Goal: Transaction & Acquisition: Purchase product/service

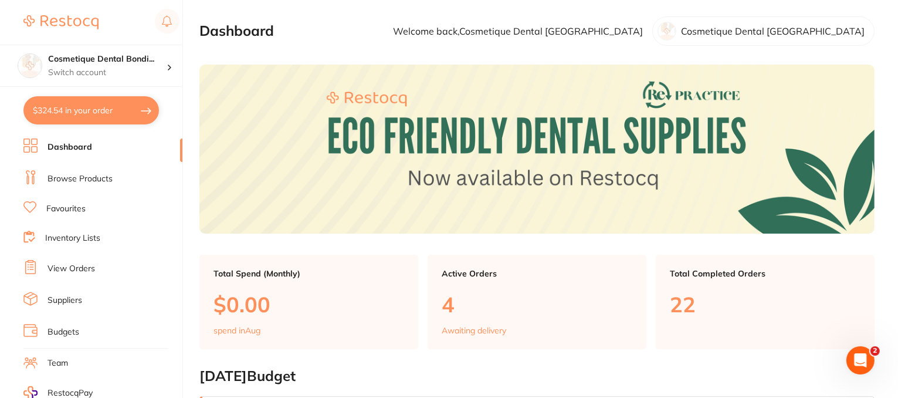
click at [124, 107] on button "$324.54 in your order" at bounding box center [90, 110] width 135 height 28
checkbox input "true"
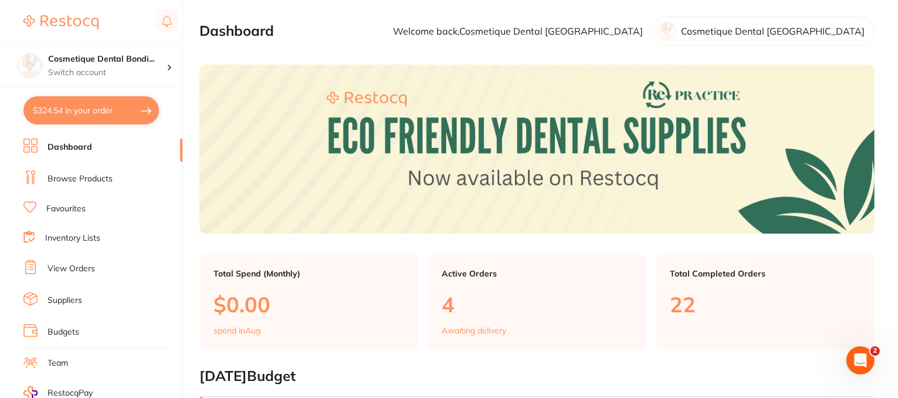
checkbox input "true"
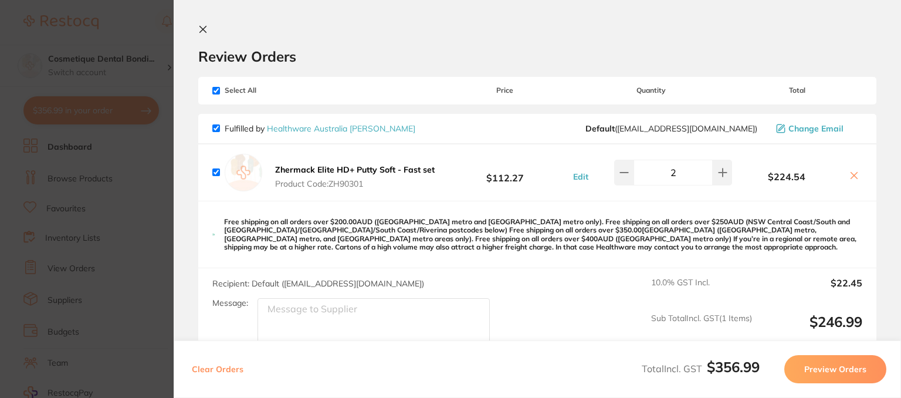
click at [107, 101] on section "Update RRP Set your pre negotiated price for this item. Item Agreed RRP (excl. …" at bounding box center [450, 199] width 901 height 398
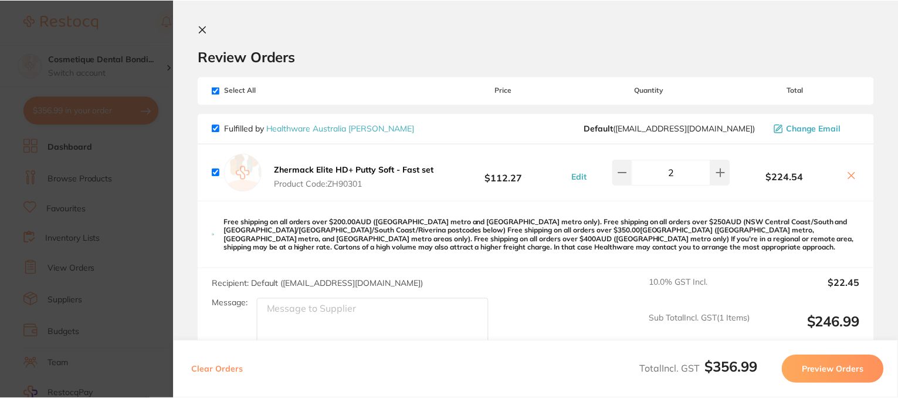
scroll to position [346, 0]
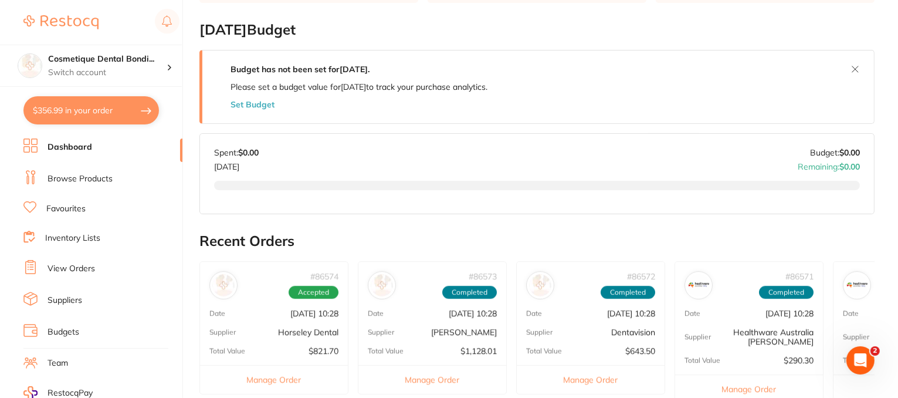
click at [81, 179] on link "Browse Products" at bounding box center [80, 179] width 65 height 12
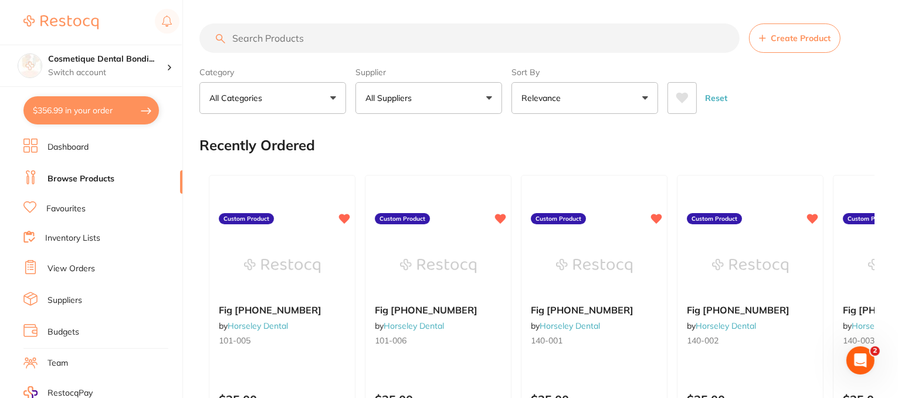
click at [299, 37] on input "search" at bounding box center [469, 37] width 540 height 29
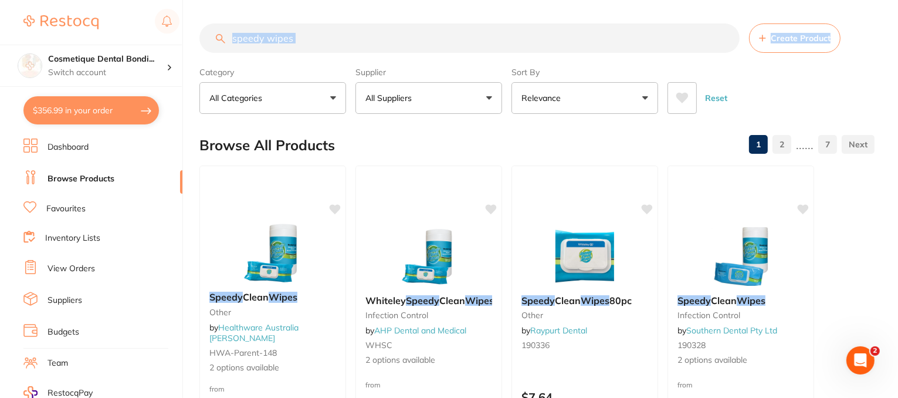
drag, startPoint x: 897, startPoint y: 19, endPoint x: 900, endPoint y: 42, distance: 23.1
click at [898, 42] on html "$356.99 Cosmetique Dental Bondi... Switch account Cosmetique Dental Bondi Junct…" at bounding box center [449, 199] width 898 height 398
click at [411, 38] on input "speedy wipes" at bounding box center [469, 37] width 540 height 29
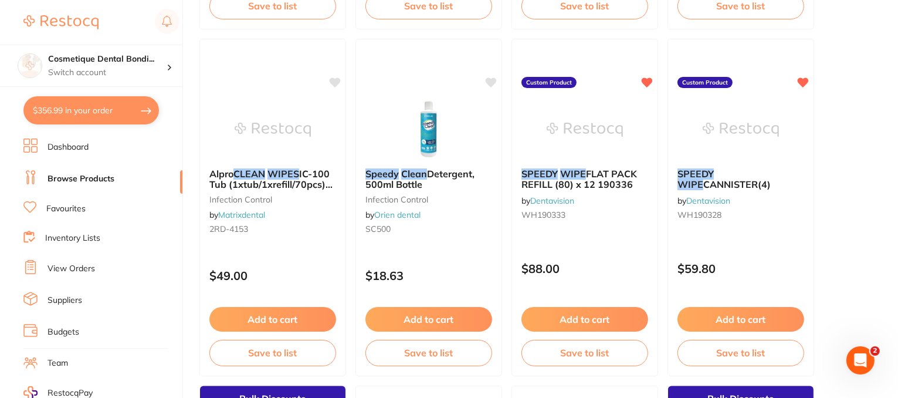
scroll to position [1519, 0]
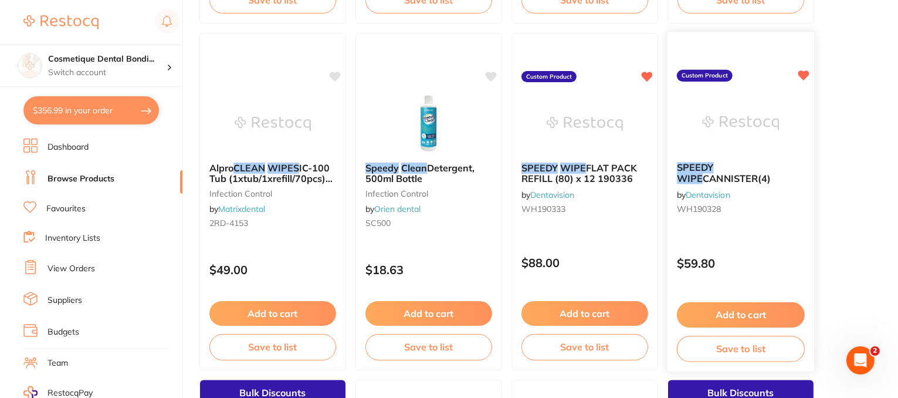
type input "speedy clean wipes"
click at [729, 317] on button "Add to cart" at bounding box center [741, 314] width 128 height 25
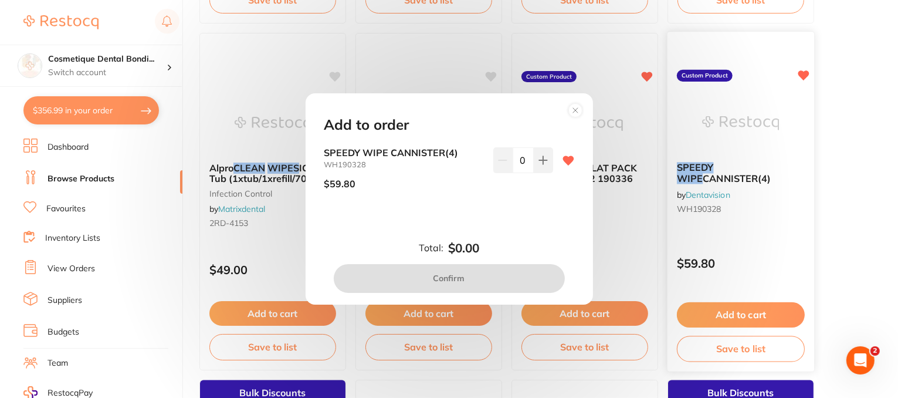
scroll to position [0, 0]
click at [542, 158] on icon at bounding box center [542, 159] width 9 height 9
type input "1"
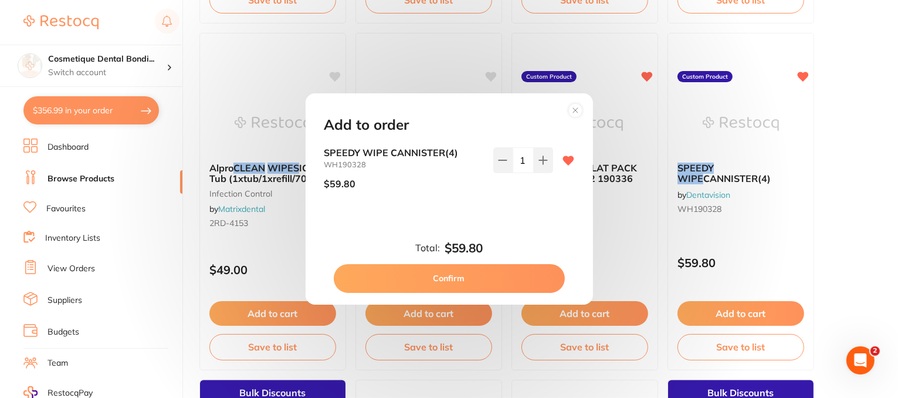
click at [484, 280] on button "Confirm" at bounding box center [449, 278] width 231 height 28
checkbox input "false"
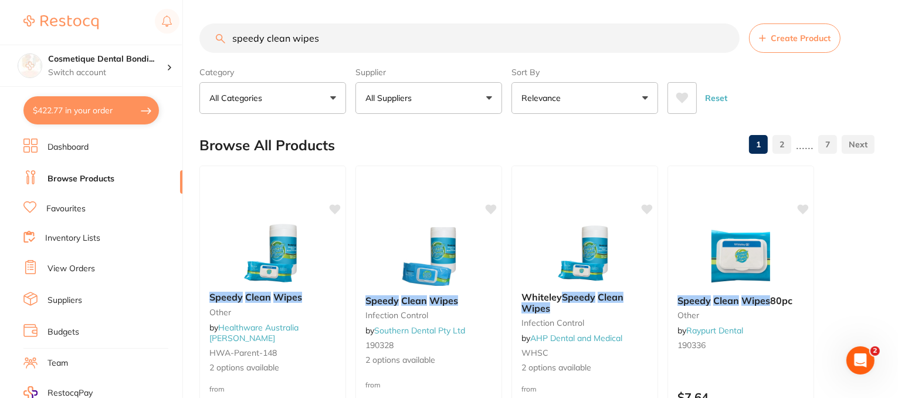
click at [116, 104] on button "$422.77 in your order" at bounding box center [90, 110] width 135 height 28
checkbox input "true"
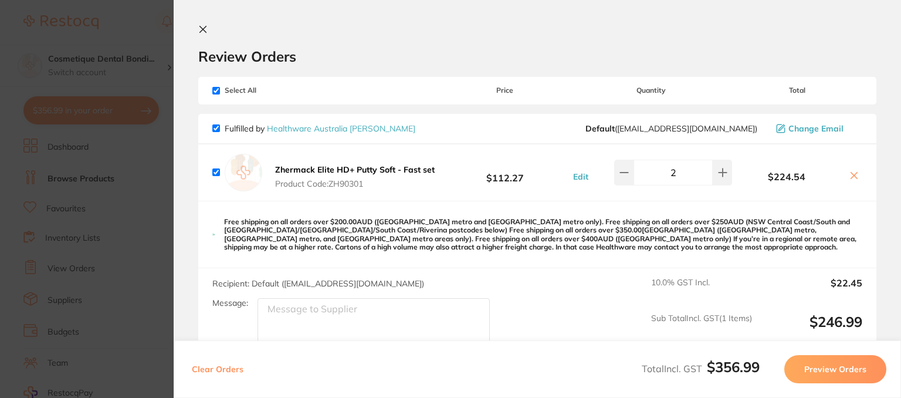
click at [216, 90] on input "checkbox" at bounding box center [216, 91] width 8 height 8
checkbox input "false"
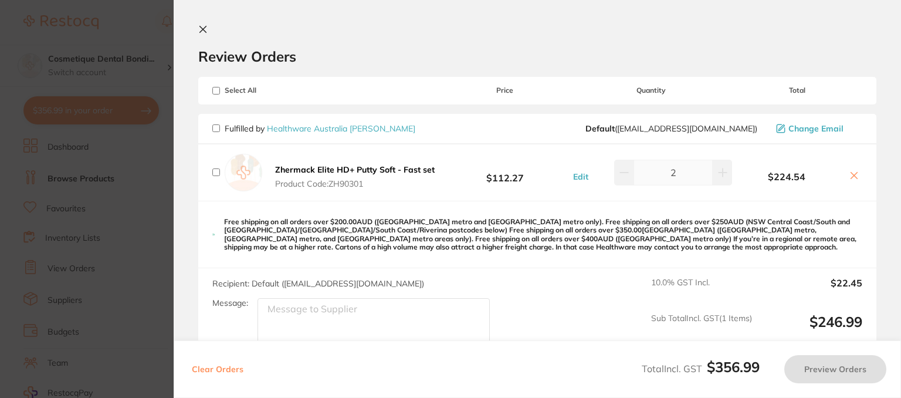
checkbox input "false"
click at [200, 29] on icon at bounding box center [202, 29] width 9 height 9
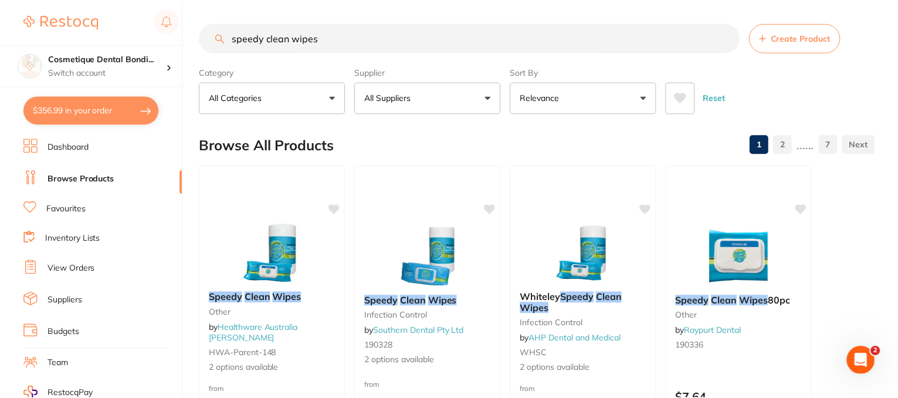
scroll to position [12, 0]
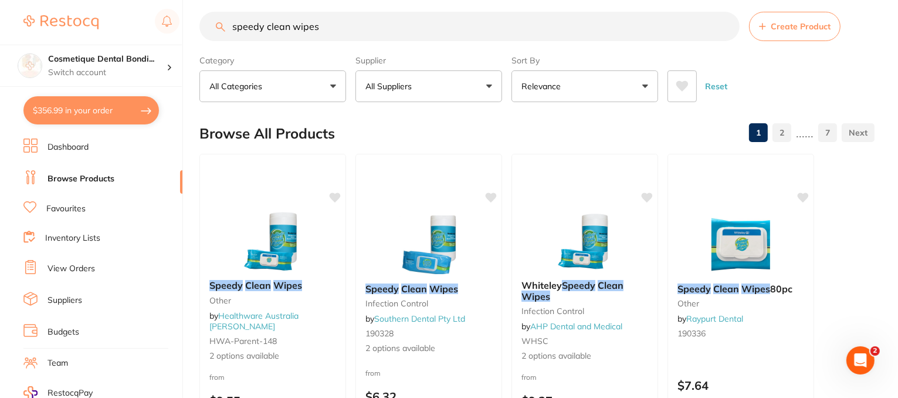
click at [84, 123] on button "$356.99 in your order" at bounding box center [90, 110] width 135 height 28
checkbox input "true"
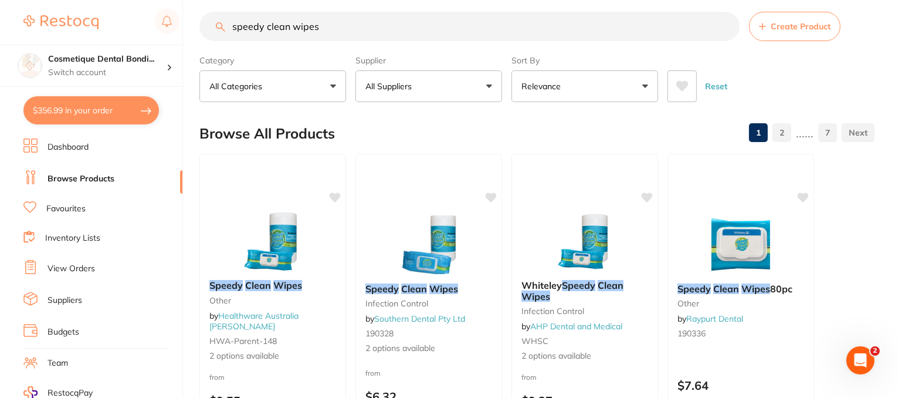
checkbox input "true"
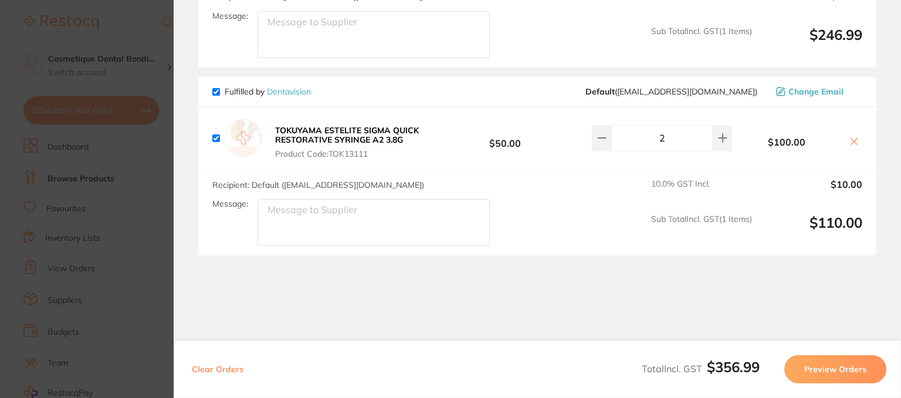
scroll to position [0, 0]
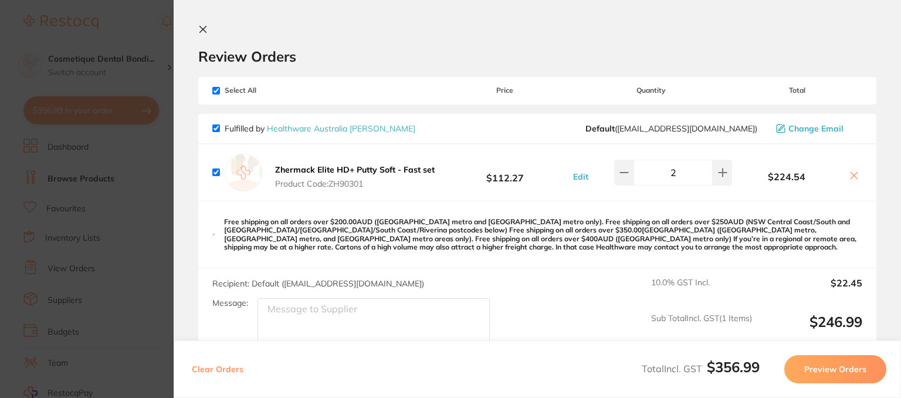
click at [198, 26] on icon at bounding box center [202, 29] width 9 height 9
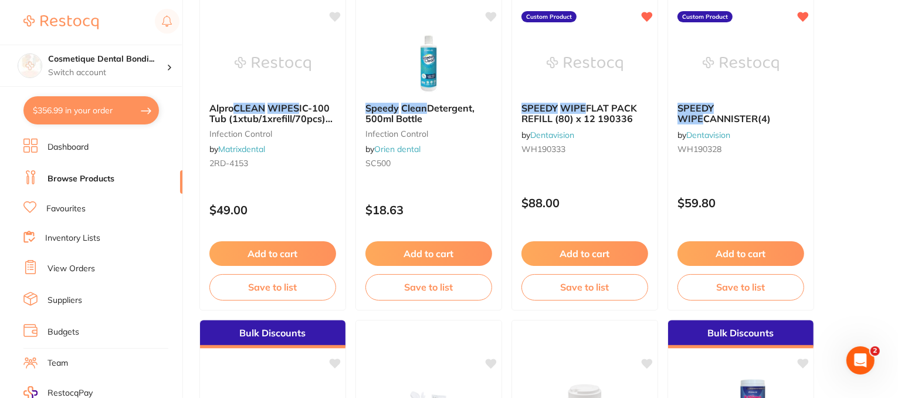
scroll to position [1627, 0]
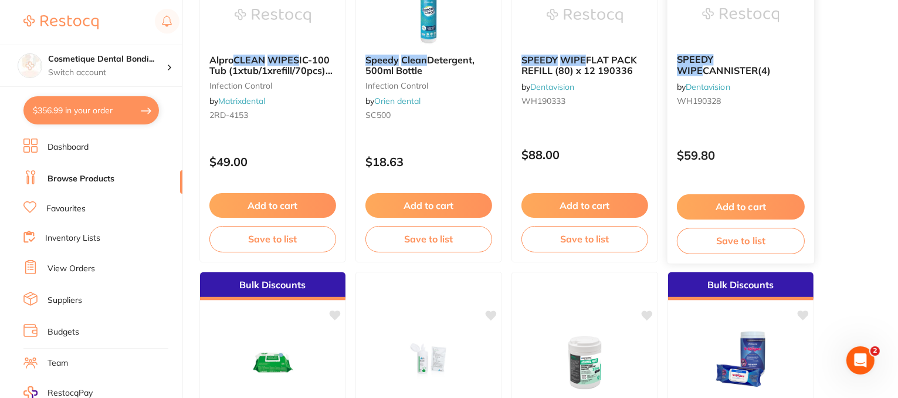
click at [721, 205] on button "Add to cart" at bounding box center [741, 206] width 128 height 25
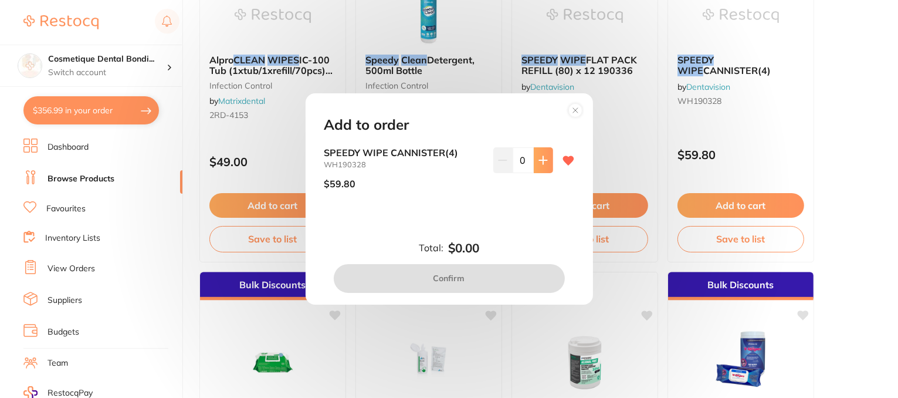
click at [546, 159] on button at bounding box center [543, 160] width 19 height 26
type input "1"
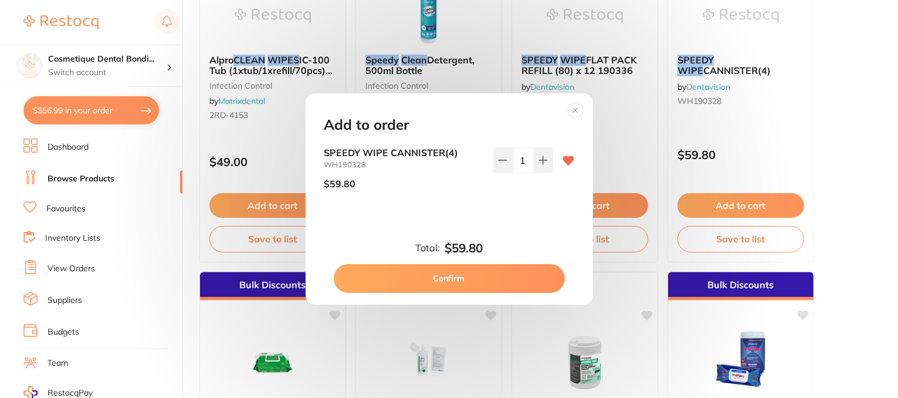
click at [474, 279] on button "Confirm" at bounding box center [449, 278] width 231 height 28
checkbox input "false"
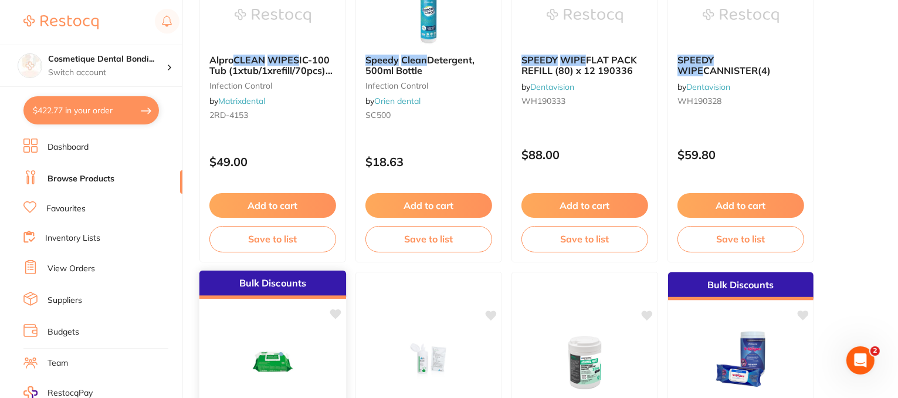
scroll to position [0, 0]
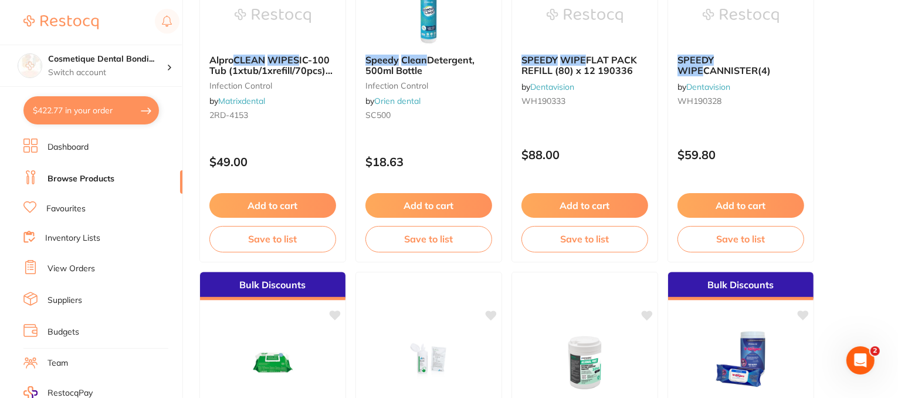
click at [116, 109] on button "$422.77 in your order" at bounding box center [90, 110] width 135 height 28
checkbox input "true"
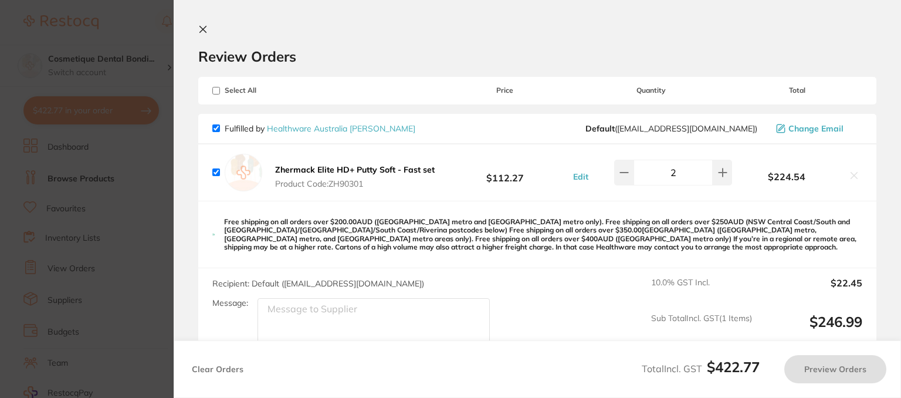
checkbox input "true"
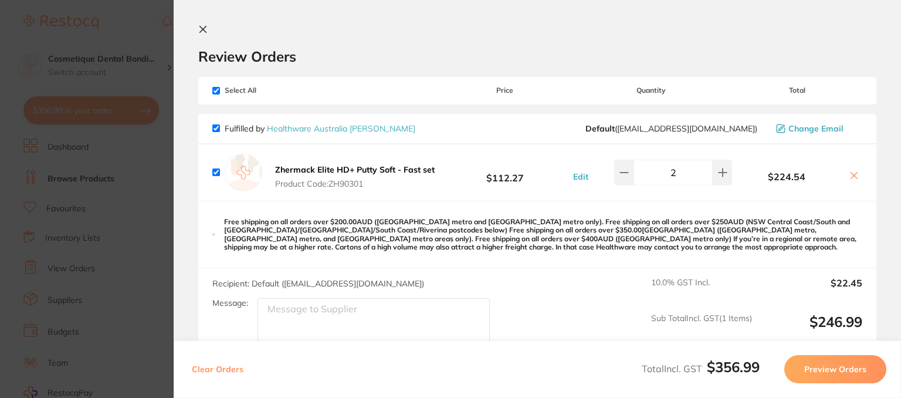
click at [204, 33] on icon at bounding box center [202, 29] width 9 height 9
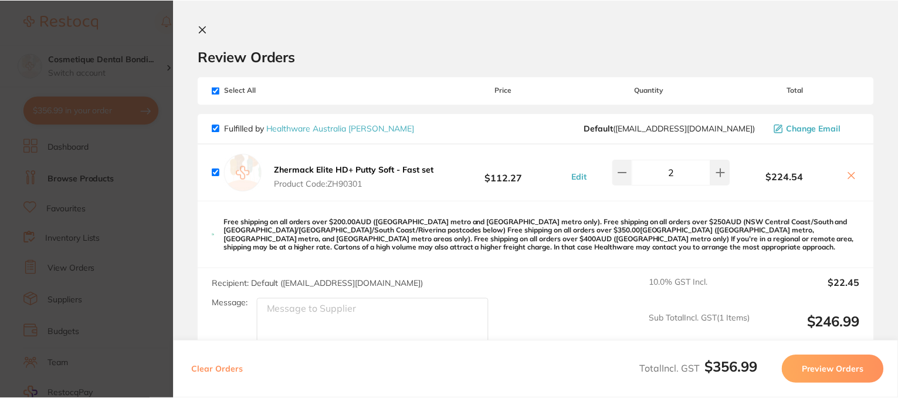
scroll to position [1627, 0]
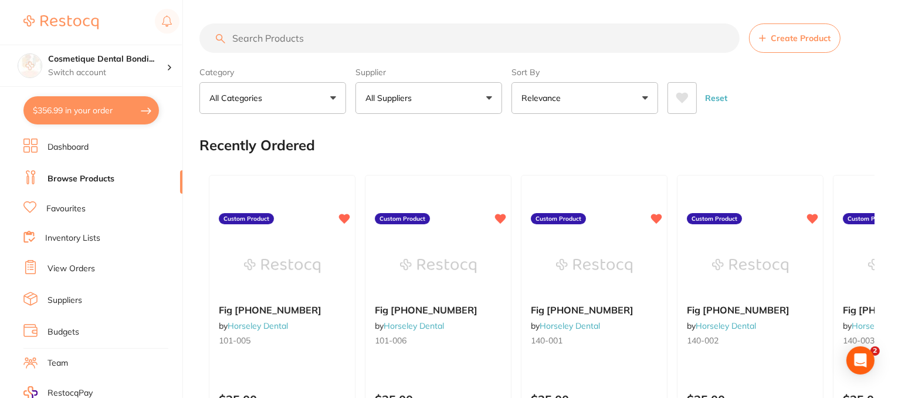
click at [121, 111] on button "$356.99 in your order" at bounding box center [90, 110] width 135 height 28
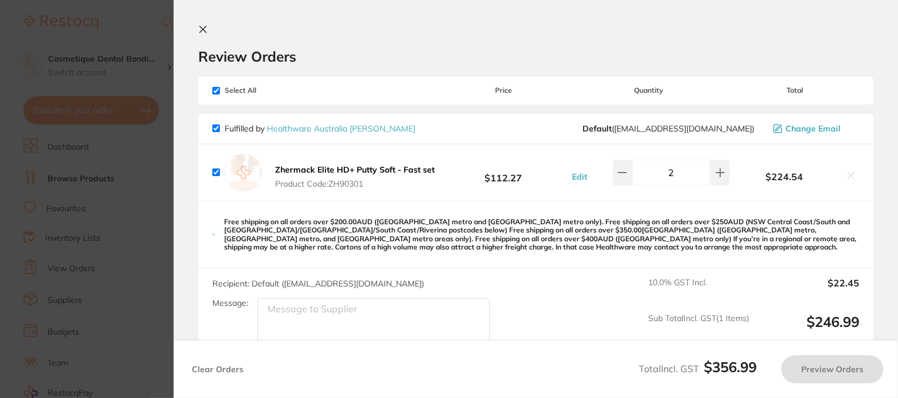
checkbox input "true"
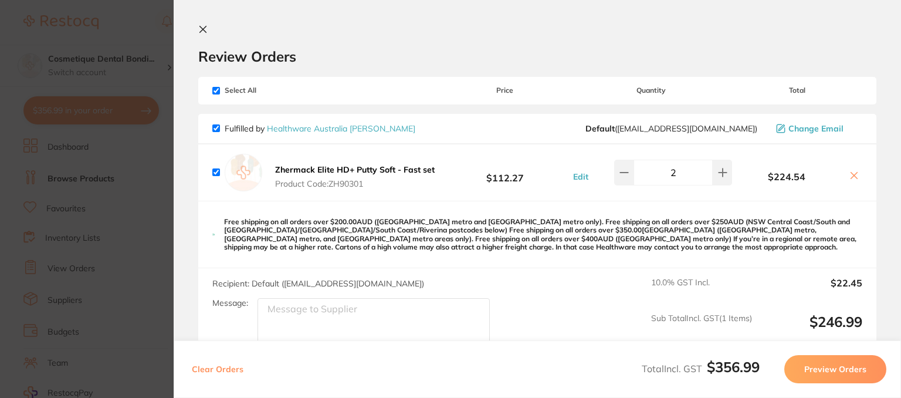
click at [204, 35] on button at bounding box center [205, 30] width 14 height 11
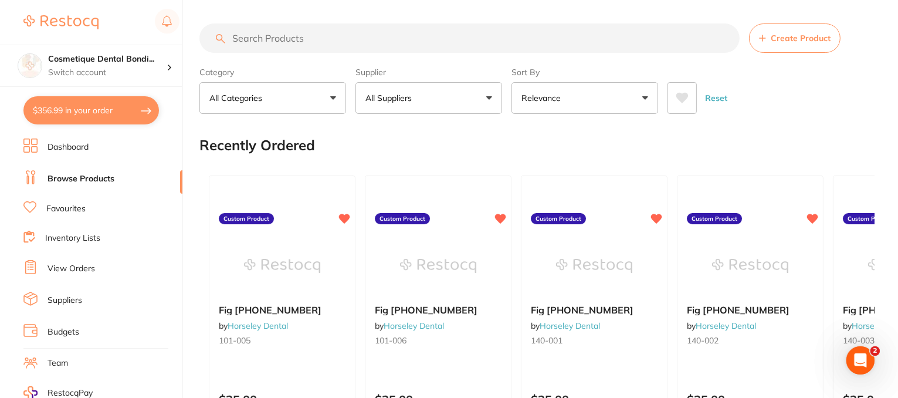
click at [298, 48] on input "search" at bounding box center [469, 37] width 540 height 29
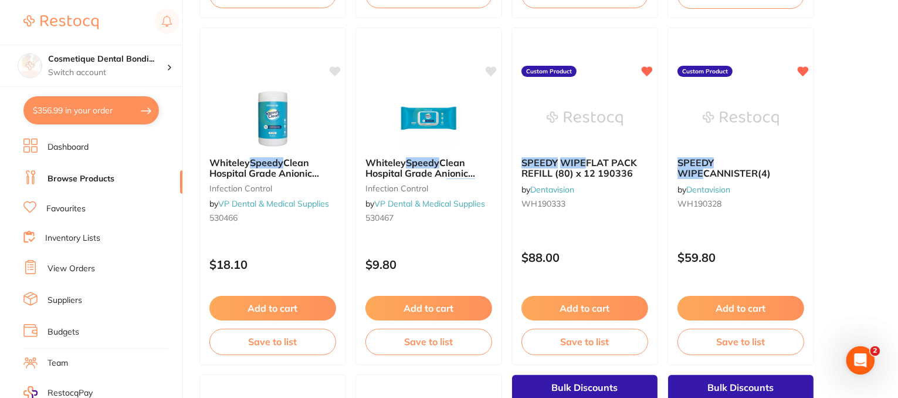
scroll to position [1065, 0]
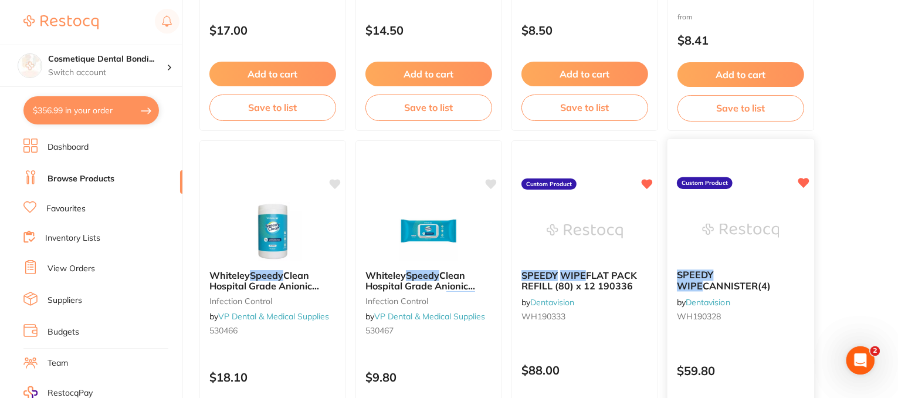
type input "speedy wipes"
click at [736, 220] on img at bounding box center [740, 230] width 77 height 59
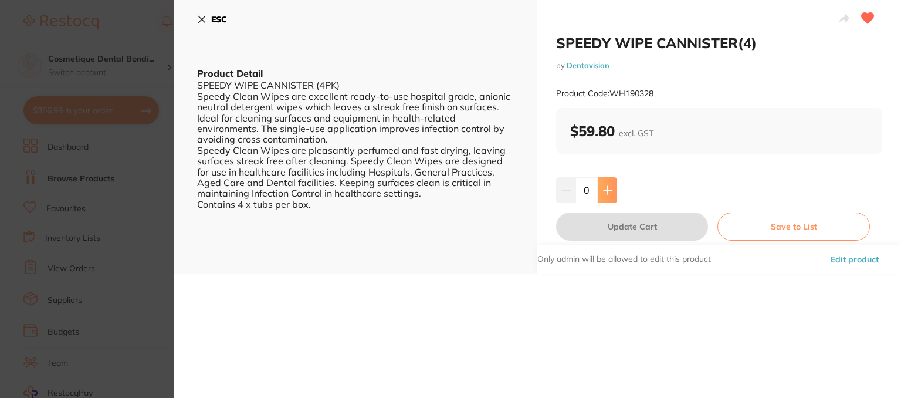
click at [608, 185] on button at bounding box center [607, 190] width 19 height 26
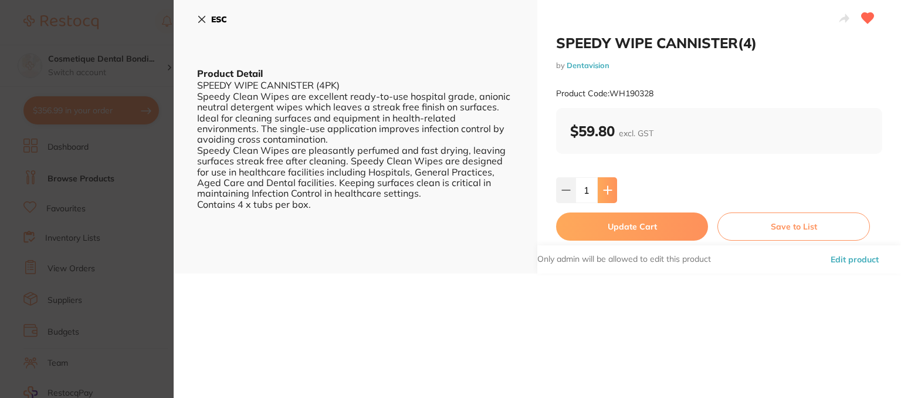
type input "1"
click at [622, 233] on button "Update Cart" at bounding box center [632, 226] width 152 height 28
checkbox input "false"
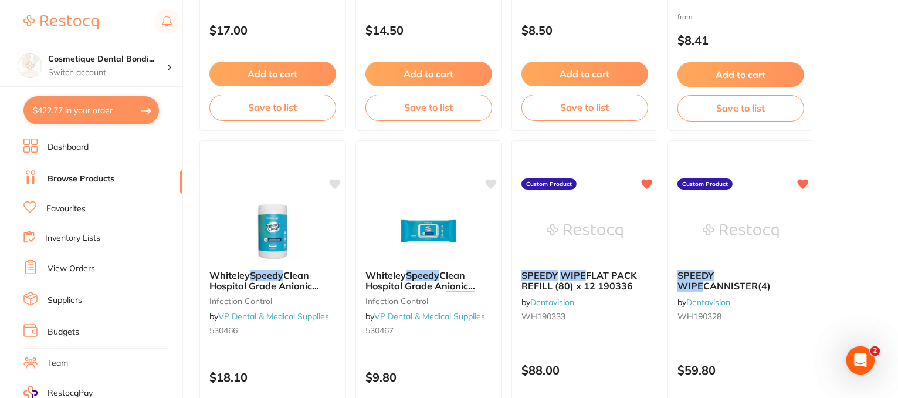
click at [138, 106] on button "$422.77 in your order" at bounding box center [90, 110] width 135 height 28
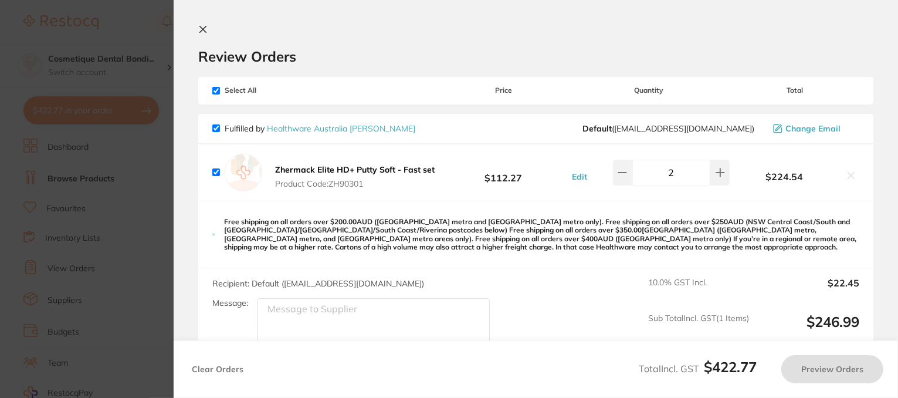
checkbox input "true"
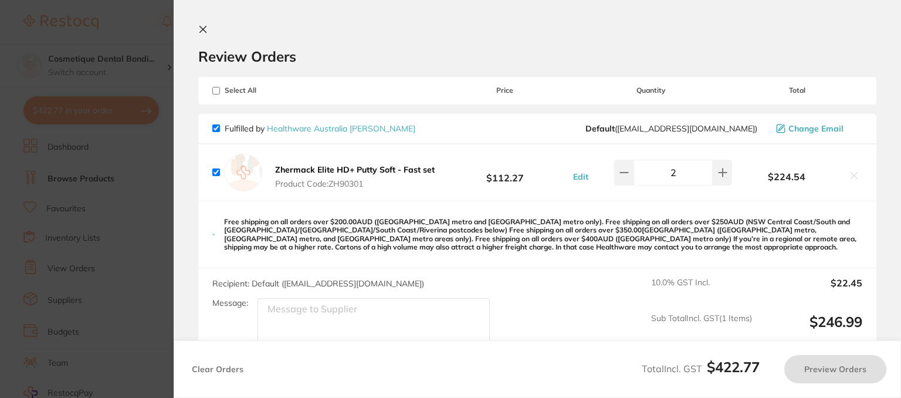
checkbox input "true"
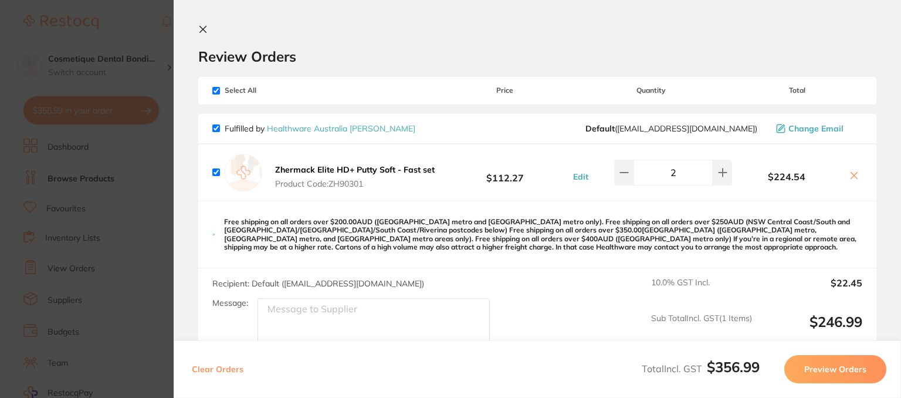
click at [206, 24] on section "Review Orders Your orders are being processed and we will notify you once we ha…" at bounding box center [537, 199] width 727 height 398
click at [195, 33] on section "Review Orders Your orders are being processed and we will notify you once we ha…" at bounding box center [537, 199] width 727 height 398
click at [206, 32] on icon at bounding box center [203, 29] width 6 height 6
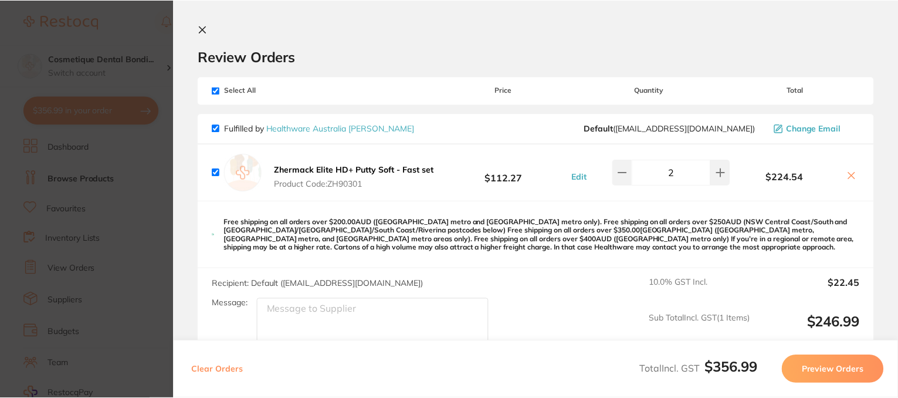
scroll to position [1065, 0]
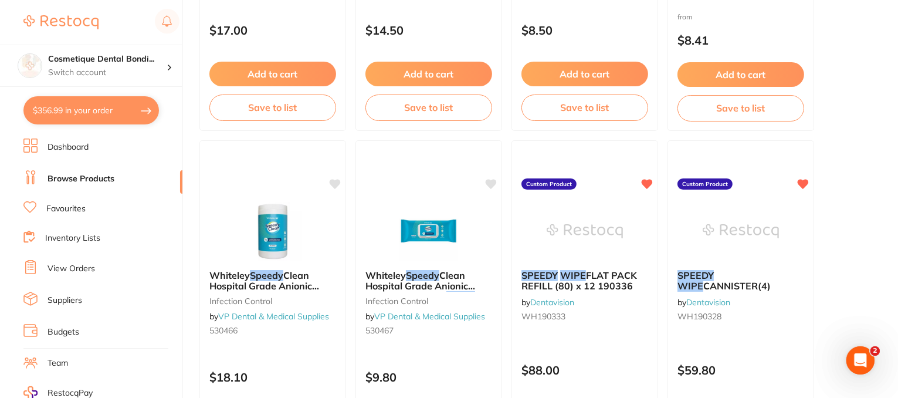
click at [66, 209] on link "Favourites" at bounding box center [65, 209] width 39 height 12
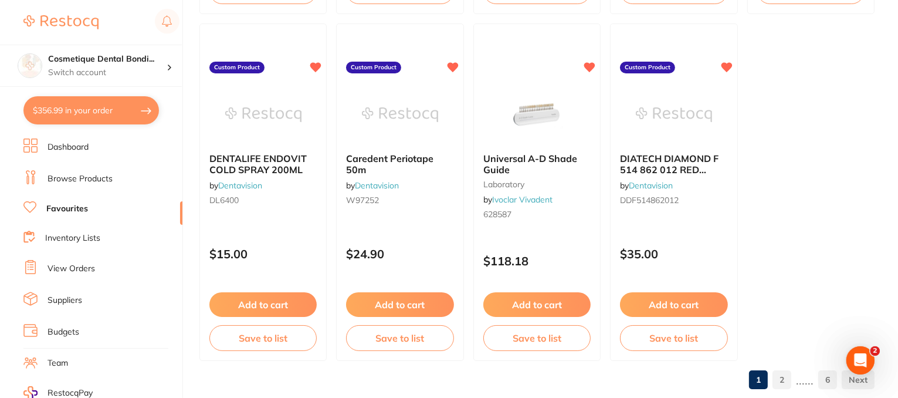
scroll to position [3603, 0]
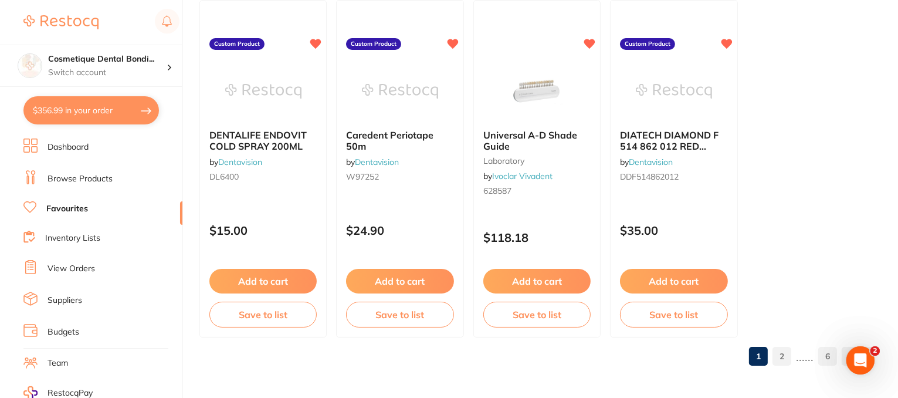
click at [782, 355] on link "2" at bounding box center [781, 355] width 19 height 23
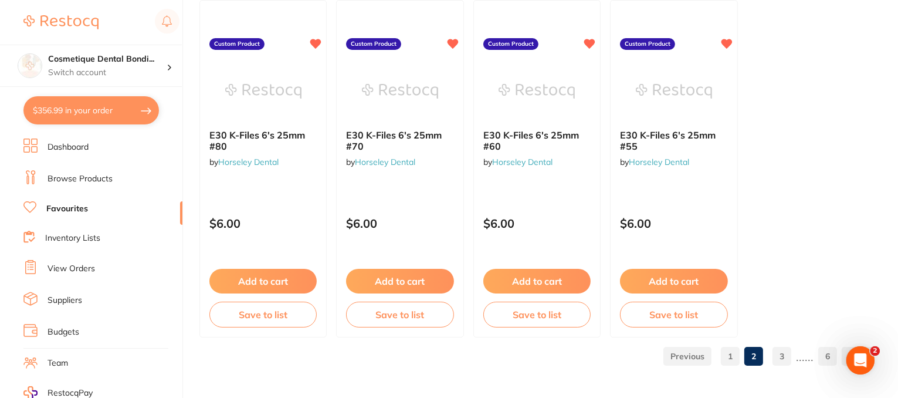
click at [782, 355] on link "3" at bounding box center [781, 355] width 19 height 23
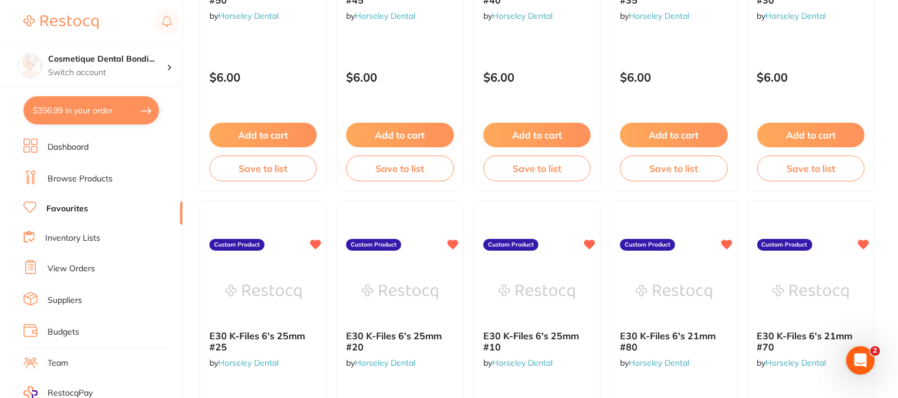
scroll to position [0, 0]
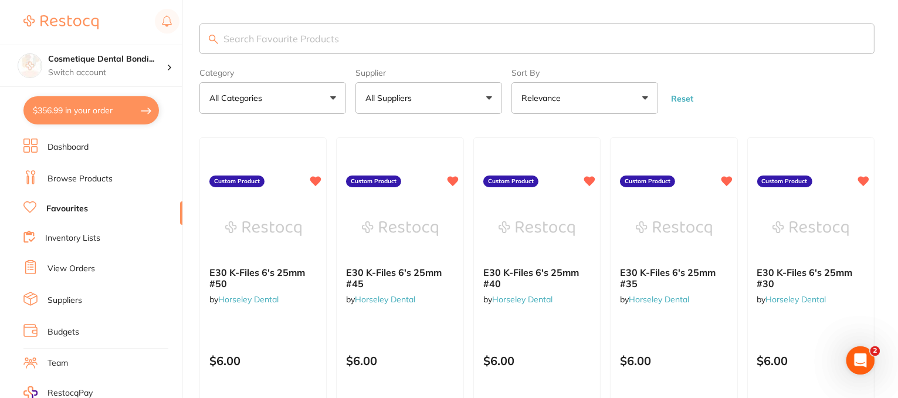
click at [860, 358] on icon "Open Intercom Messenger" at bounding box center [859, 359] width 19 height 19
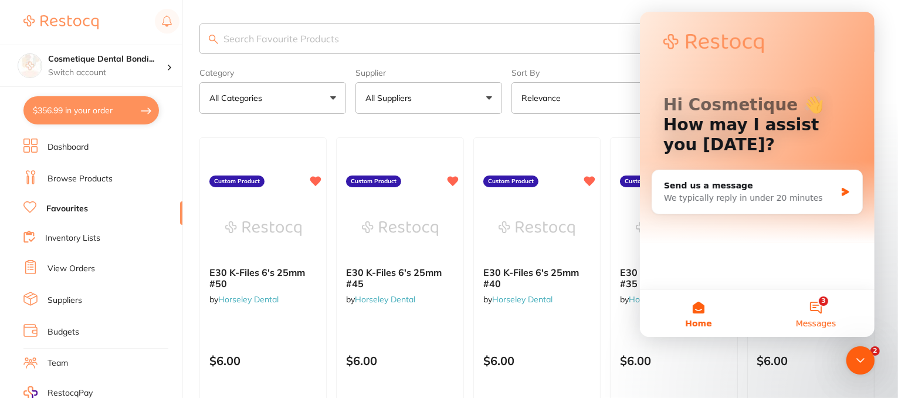
click at [824, 309] on button "3 Messages" at bounding box center [815, 313] width 117 height 47
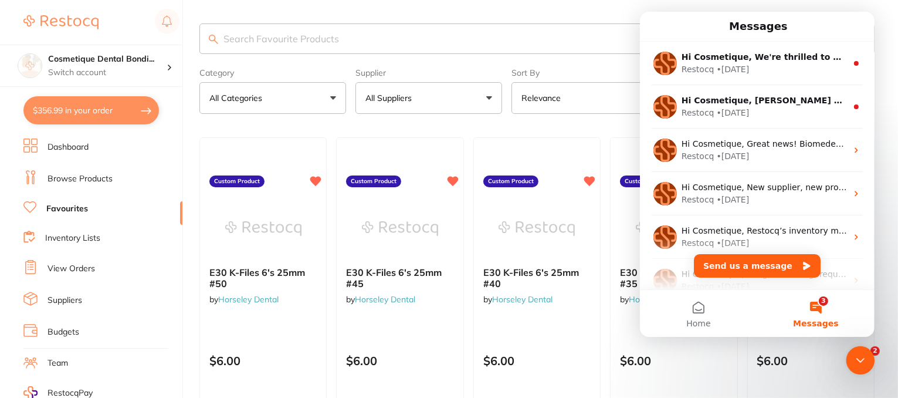
click at [84, 178] on link "Browse Products" at bounding box center [80, 179] width 65 height 12
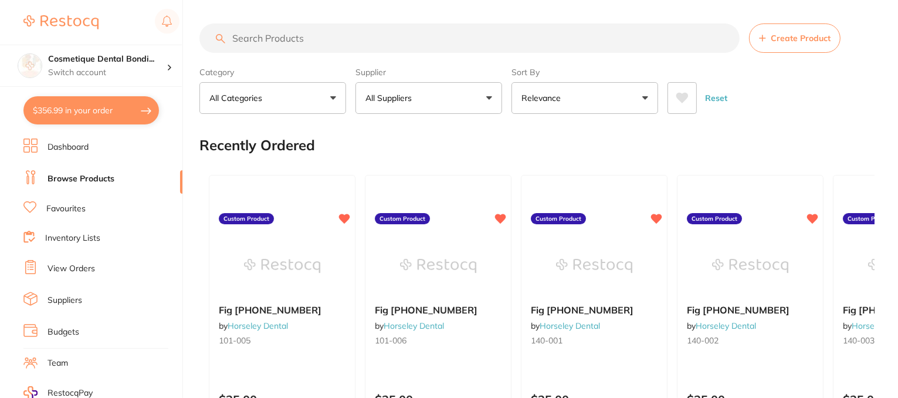
click at [281, 33] on input "search" at bounding box center [469, 37] width 540 height 29
click at [281, 35] on input "search" at bounding box center [469, 37] width 540 height 29
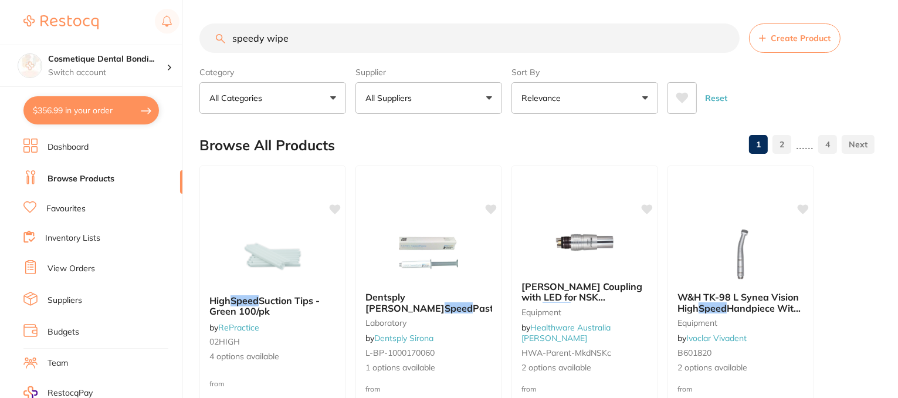
type input "speedy wipes"
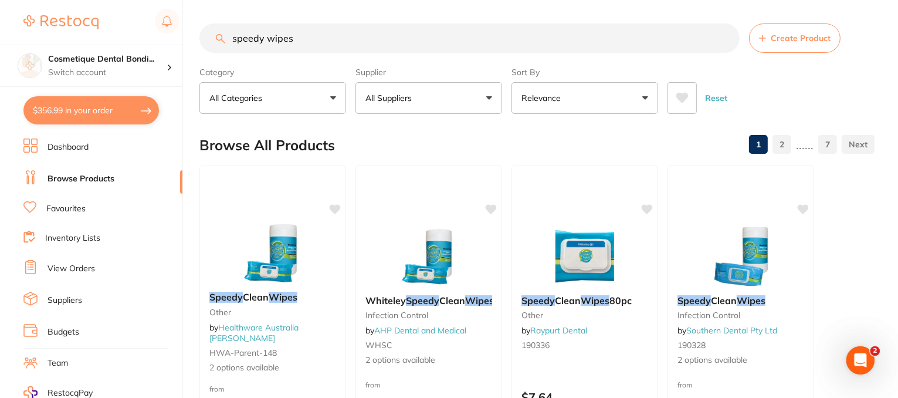
checkbox input "false"
type input "speedy wipes"
click at [123, 116] on button "$488.55 in your order" at bounding box center [90, 110] width 135 height 28
checkbox input "true"
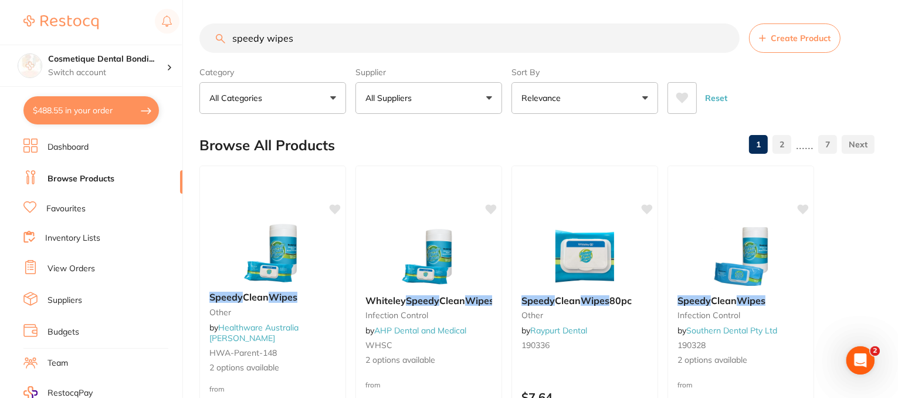
checkbox input "true"
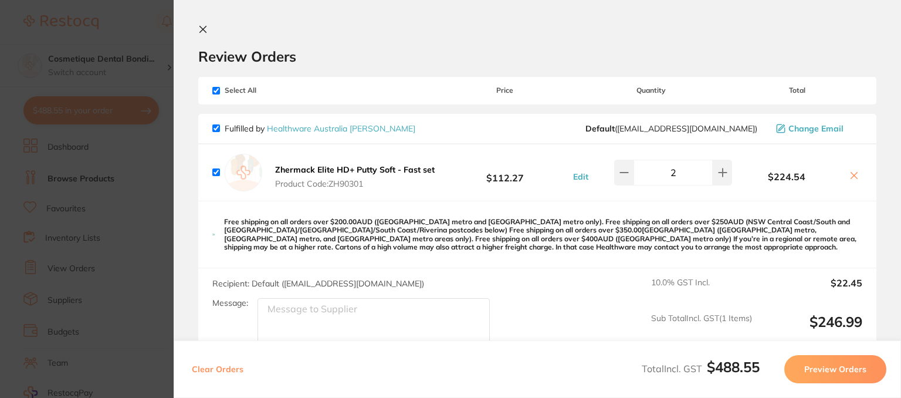
click at [207, 21] on section "Review Orders Your orders are being processed and we will notify you once we ha…" at bounding box center [537, 199] width 727 height 398
click at [204, 28] on icon at bounding box center [203, 29] width 6 height 6
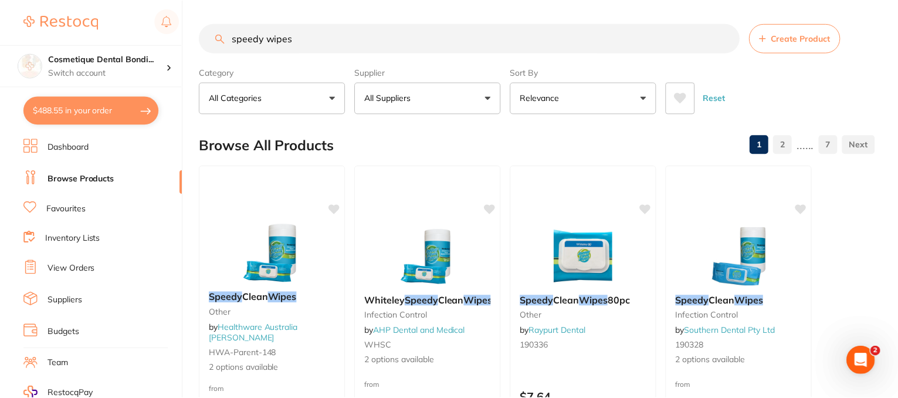
scroll to position [29, 0]
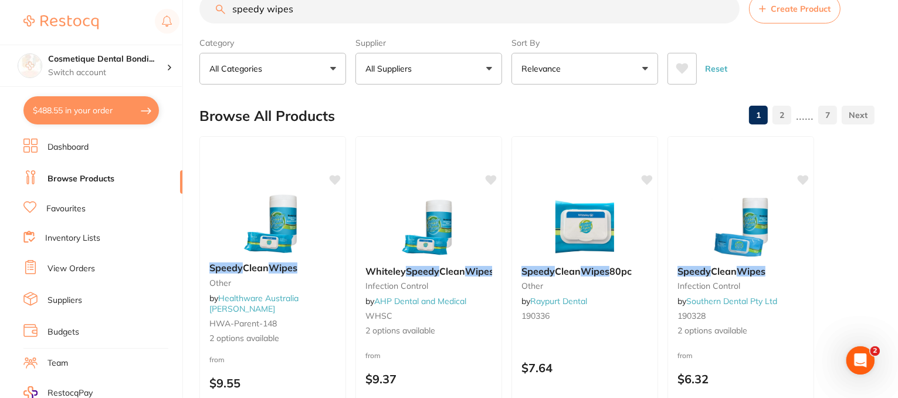
click at [110, 107] on button "$488.55 in your order" at bounding box center [90, 110] width 135 height 28
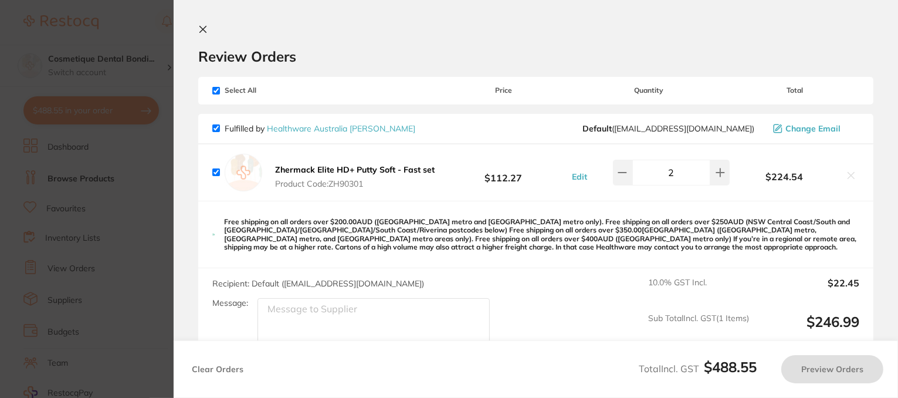
scroll to position [0, 0]
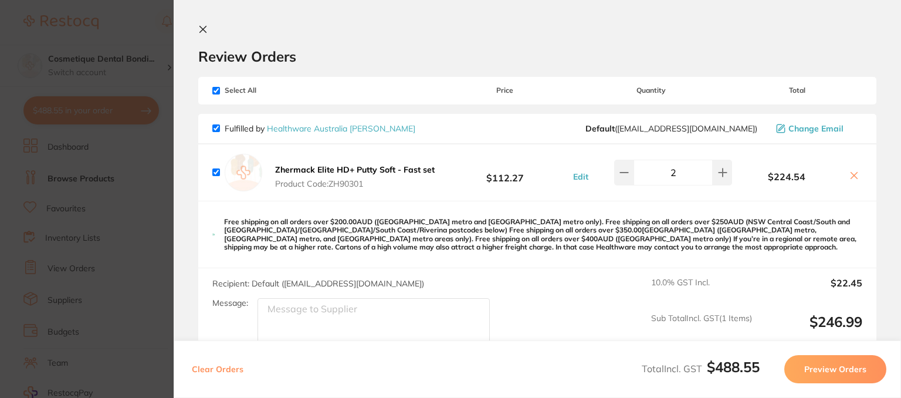
click at [299, 37] on div "Review Orders" at bounding box center [537, 45] width 678 height 40
click at [201, 29] on icon at bounding box center [202, 29] width 9 height 9
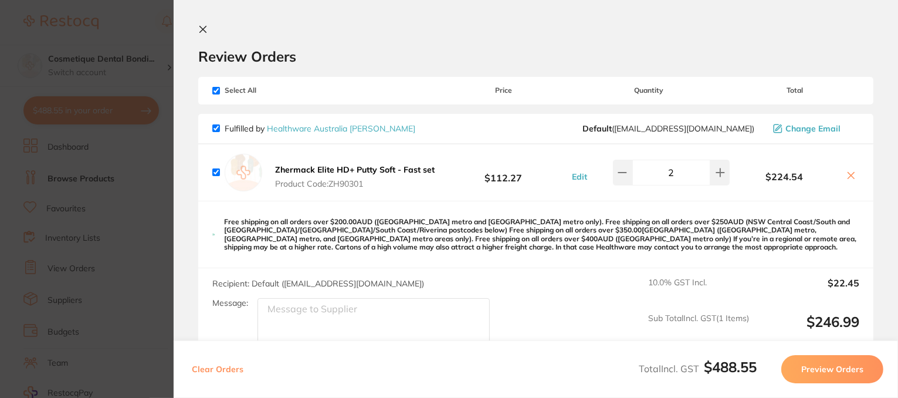
scroll to position [29, 0]
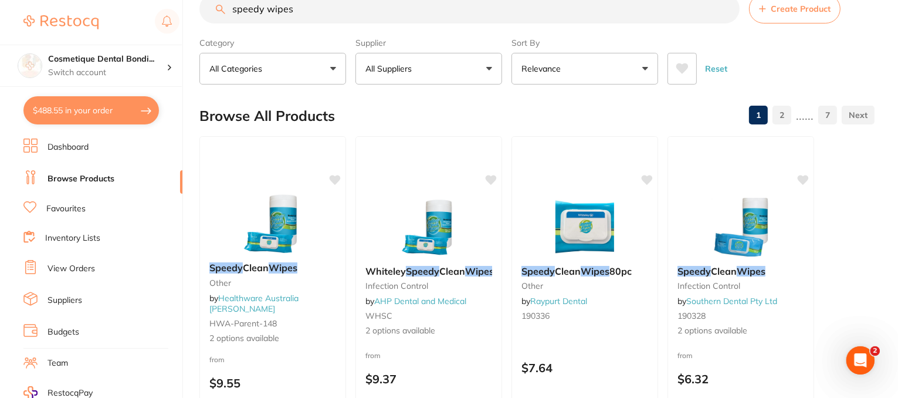
click at [102, 110] on button "$488.55 in your order" at bounding box center [90, 110] width 135 height 28
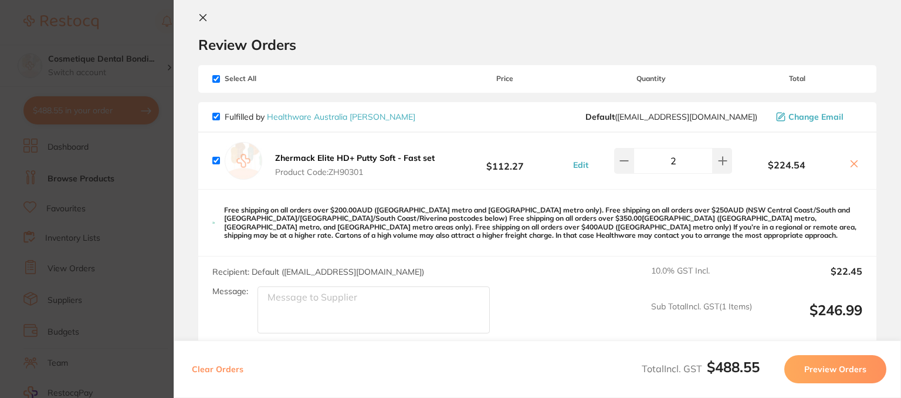
scroll to position [0, 0]
